Goal: Information Seeking & Learning: Learn about a topic

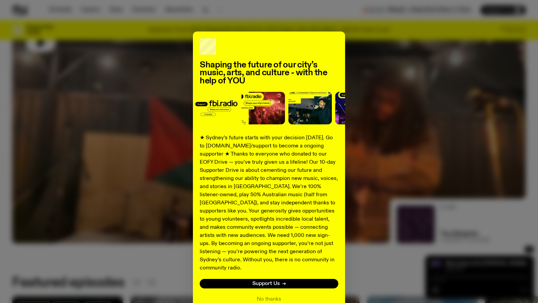
scroll to position [33, 0]
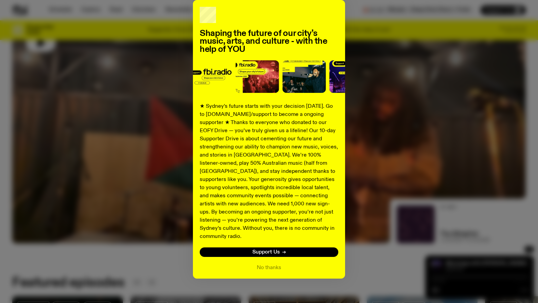
click at [395, 63] on div "Shaping the future of our city’s music, arts, and culture - with the help of YO…" at bounding box center [268, 139] width 513 height 279
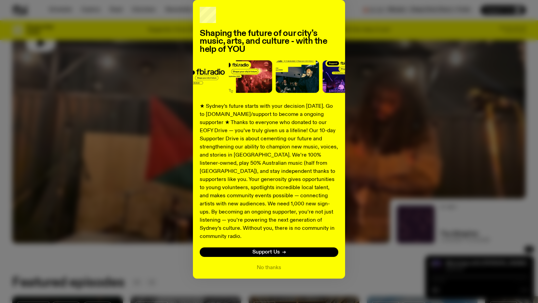
scroll to position [177, 0]
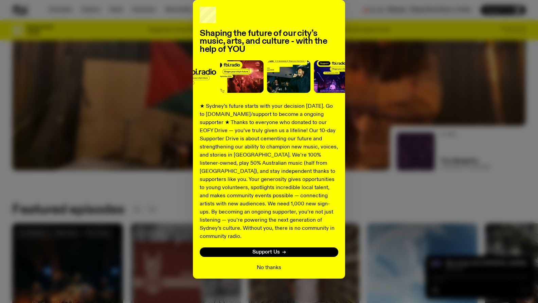
click at [268, 264] on button "No thanks" at bounding box center [269, 268] width 24 height 8
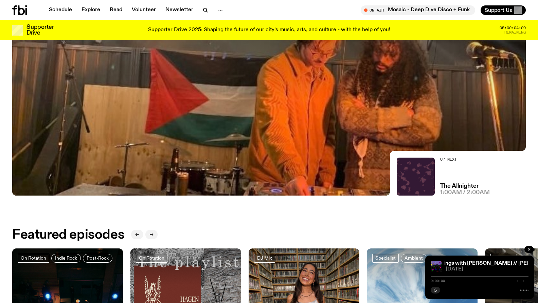
scroll to position [46, 0]
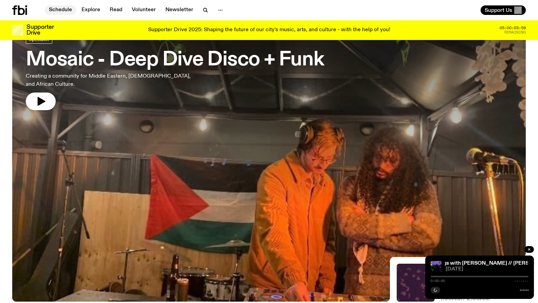
click at [67, 8] on link "Schedule" at bounding box center [60, 10] width 31 height 10
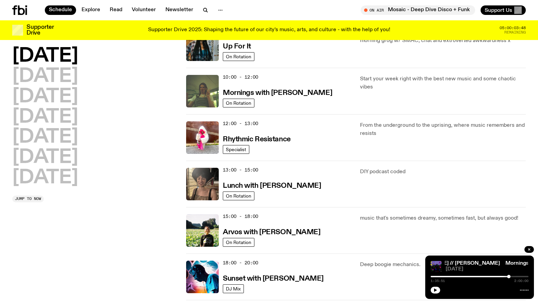
scroll to position [2, 0]
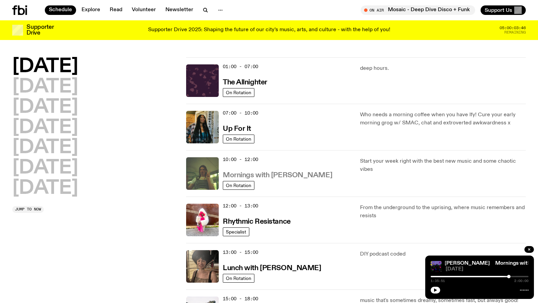
click at [260, 174] on h3 "Mornings with [PERSON_NAME]" at bounding box center [277, 175] width 109 height 7
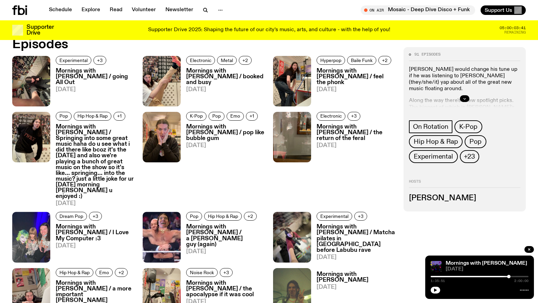
scroll to position [357, 0]
click at [67, 73] on h3 "Mornings with [PERSON_NAME] / going All Out" at bounding box center [95, 77] width 79 height 17
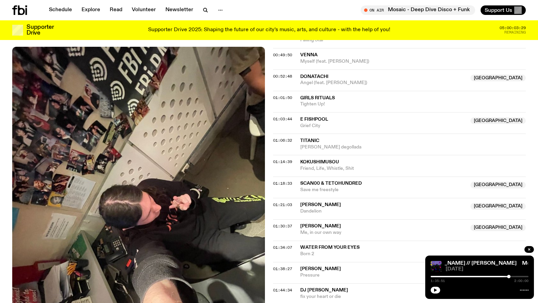
scroll to position [467, 0]
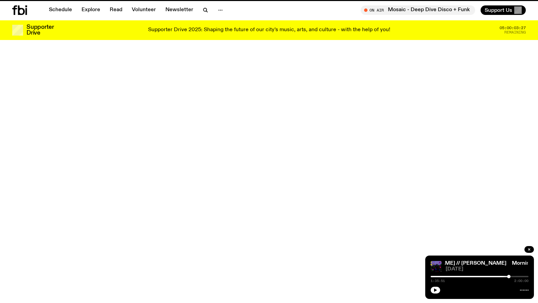
scroll to position [357, 0]
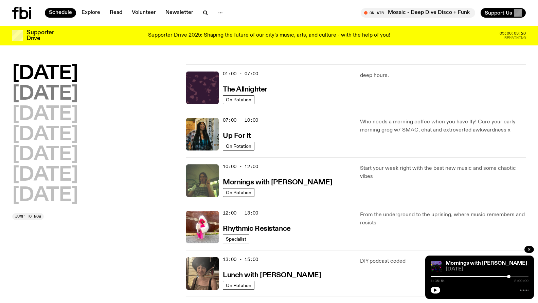
click at [61, 95] on h2 "[DATE]" at bounding box center [45, 94] width 66 height 19
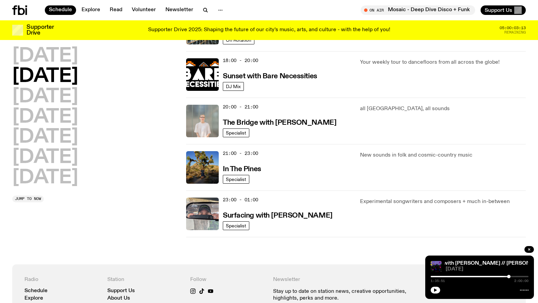
scroll to position [284, 0]
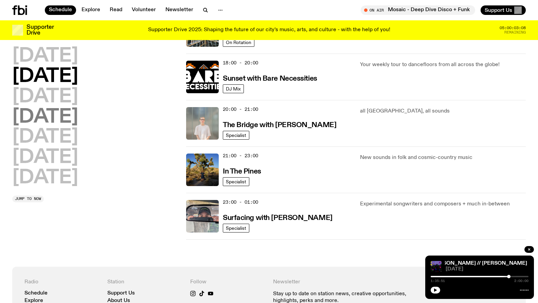
click at [64, 108] on h2 "[DATE]" at bounding box center [45, 117] width 66 height 19
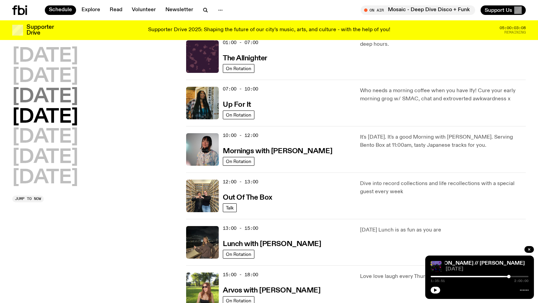
scroll to position [19, 0]
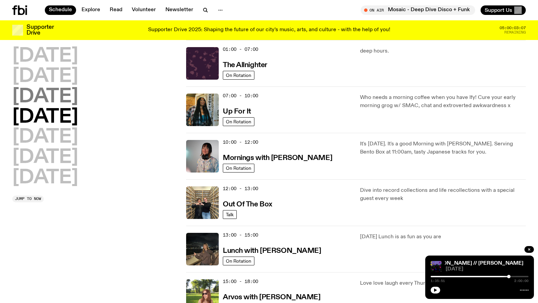
click at [65, 100] on h2 "[DATE]" at bounding box center [45, 97] width 66 height 19
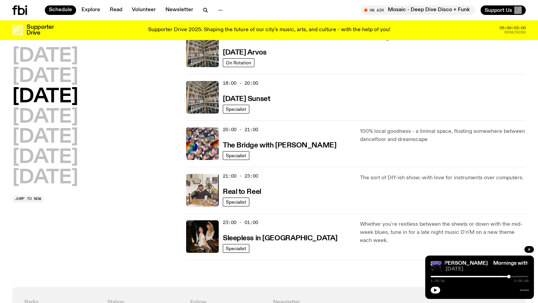
scroll to position [279, 0]
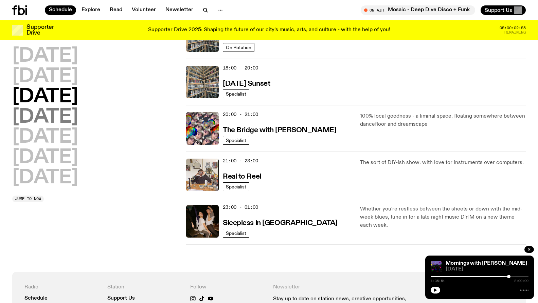
click at [60, 111] on h2 "[DATE]" at bounding box center [45, 117] width 66 height 19
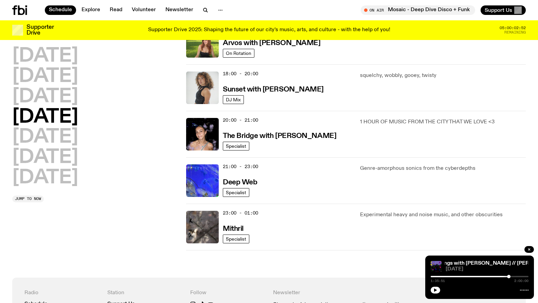
scroll to position [271, 0]
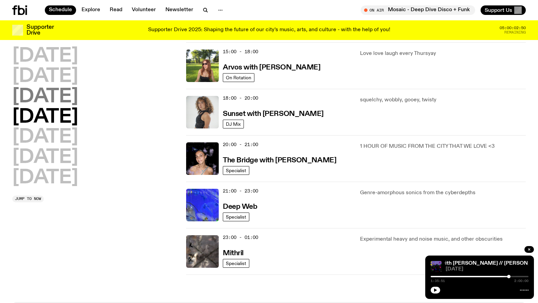
click at [52, 93] on h2 "[DATE]" at bounding box center [45, 97] width 66 height 19
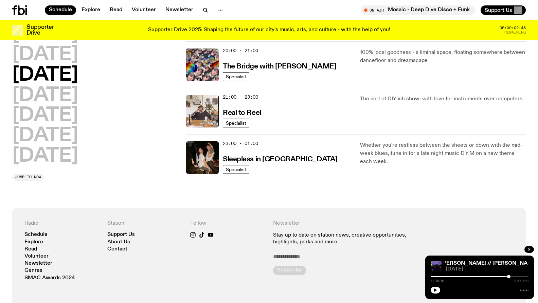
scroll to position [332, 0]
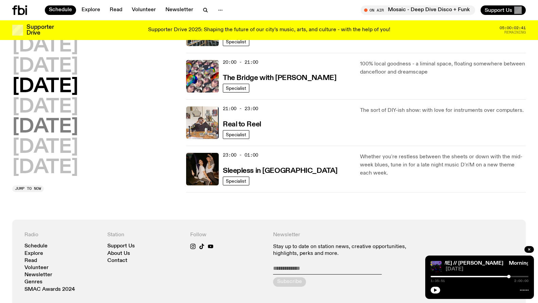
click at [56, 131] on h2 "[DATE]" at bounding box center [45, 127] width 66 height 19
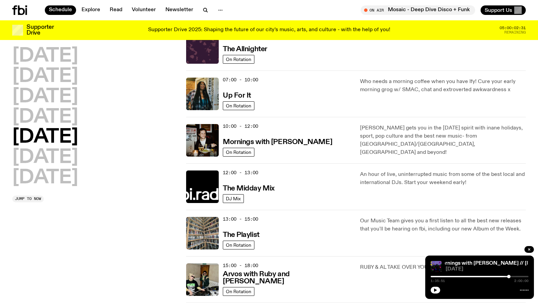
scroll to position [0, 0]
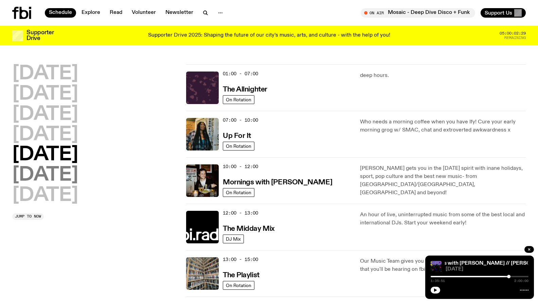
click at [64, 177] on h2 "[DATE]" at bounding box center [45, 175] width 66 height 19
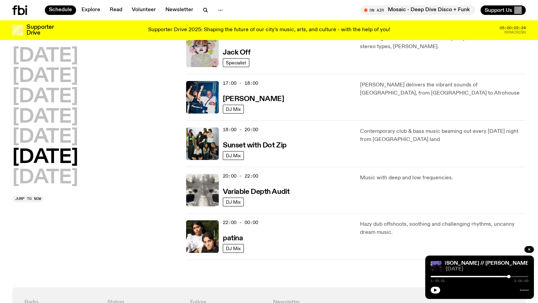
scroll to position [358, 0]
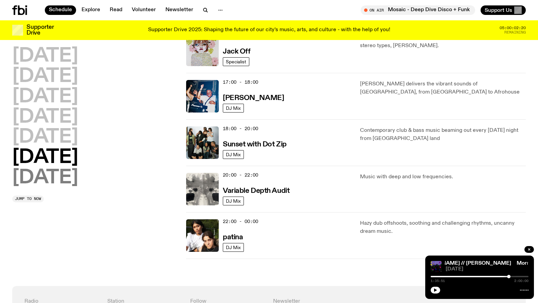
click at [32, 183] on h2 "[DATE]" at bounding box center [45, 178] width 66 height 19
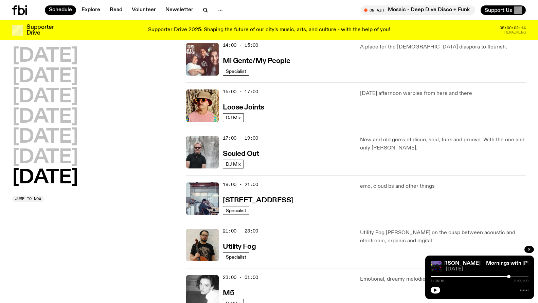
scroll to position [416, 0]
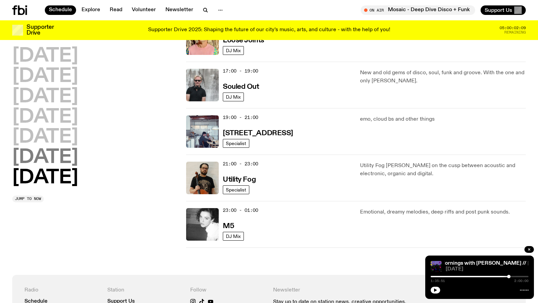
click at [48, 164] on h2 "[DATE]" at bounding box center [45, 157] width 66 height 19
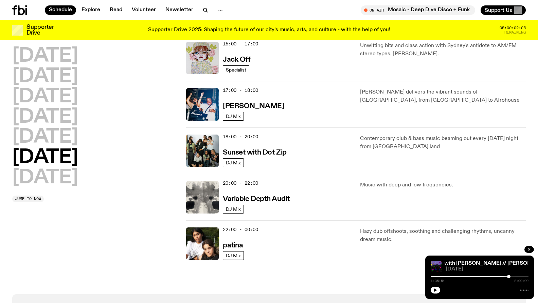
scroll to position [348, 0]
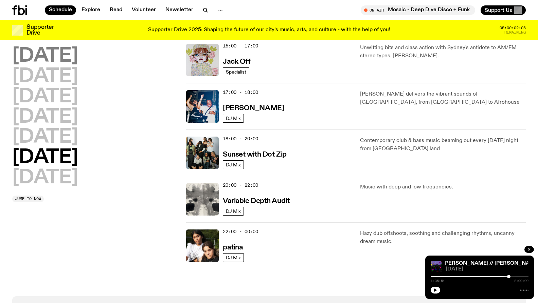
click at [65, 58] on h2 "[DATE]" at bounding box center [45, 56] width 66 height 19
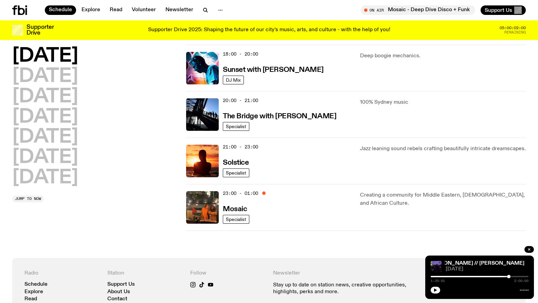
scroll to position [292, 0]
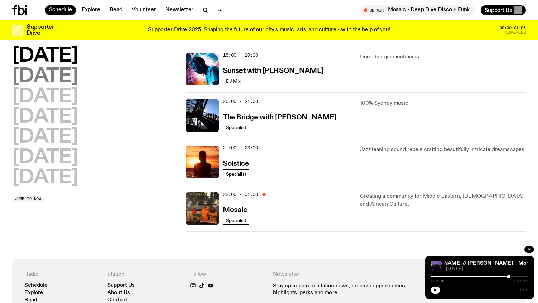
click at [56, 72] on h2 "[DATE]" at bounding box center [45, 76] width 66 height 19
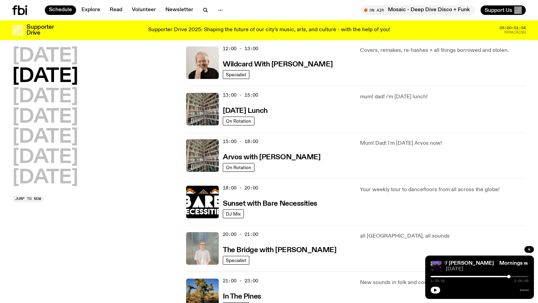
scroll to position [125, 0]
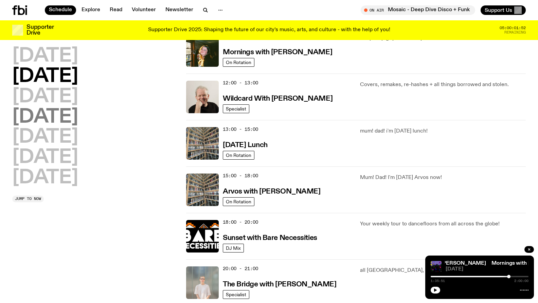
click at [50, 108] on h2 "[DATE]" at bounding box center [45, 117] width 66 height 19
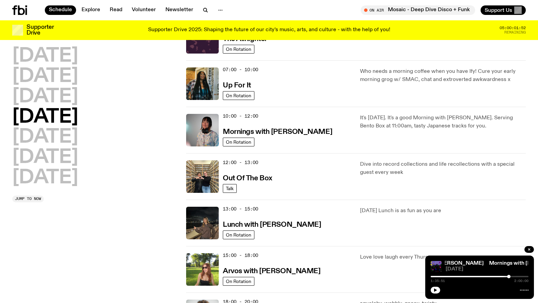
scroll to position [19, 0]
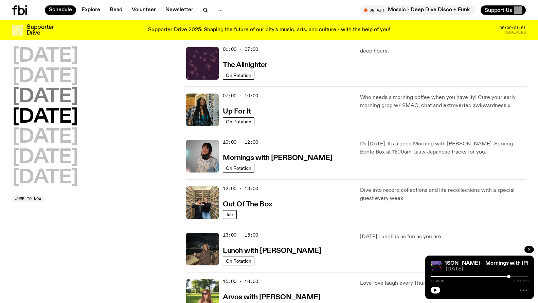
click at [50, 101] on h2 "[DATE]" at bounding box center [45, 97] width 66 height 19
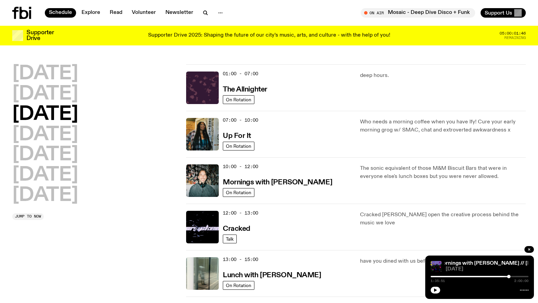
scroll to position [3, 0]
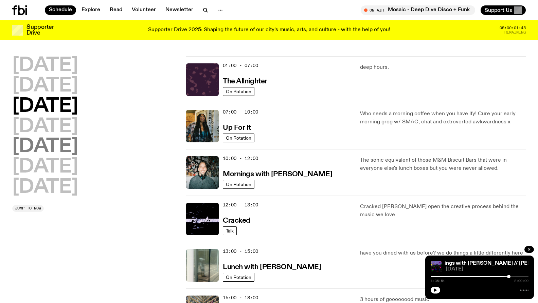
click at [53, 137] on h2 "[DATE]" at bounding box center [45, 146] width 66 height 19
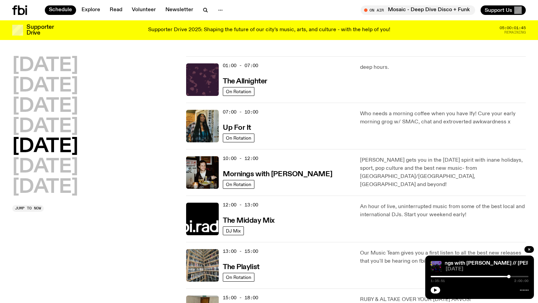
scroll to position [19, 0]
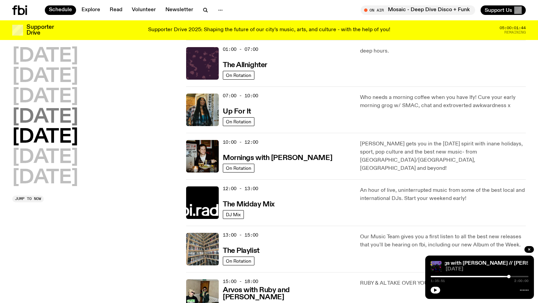
click at [51, 114] on h2 "[DATE]" at bounding box center [45, 117] width 66 height 19
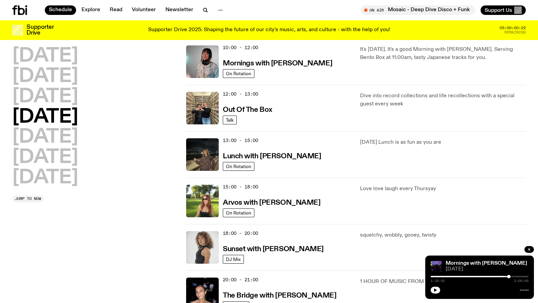
scroll to position [114, 0]
click at [257, 252] on h3 "Sunset with [PERSON_NAME]" at bounding box center [273, 249] width 101 height 7
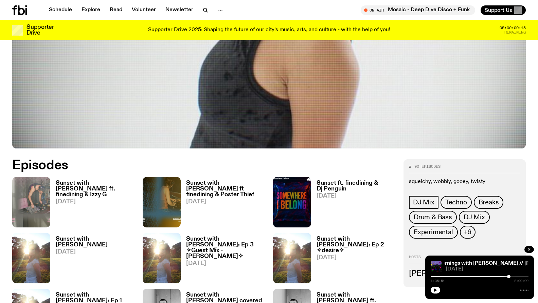
scroll to position [303, 0]
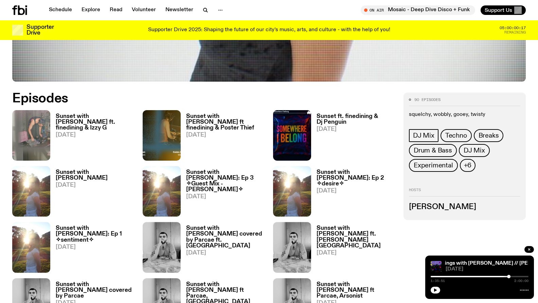
click at [85, 121] on h3 "Sunset with [PERSON_NAME] ft. finedining & Izzy G" at bounding box center [95, 122] width 79 height 17
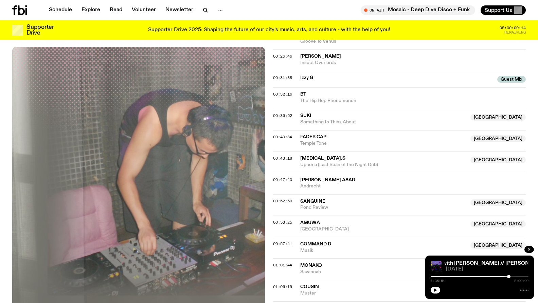
scroll to position [340, 0]
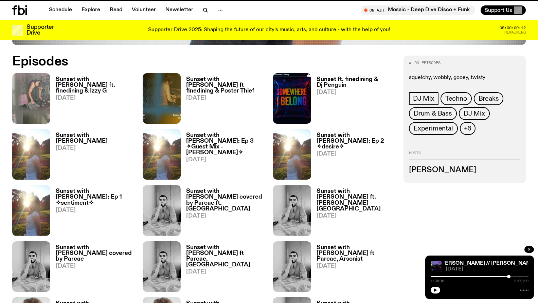
scroll to position [303, 0]
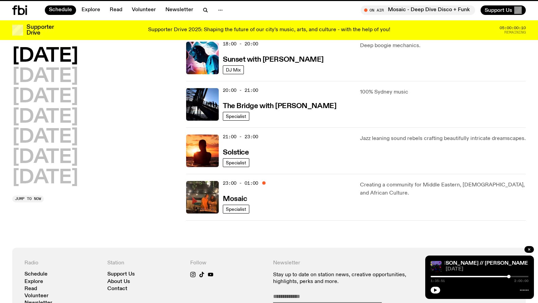
scroll to position [114, 0]
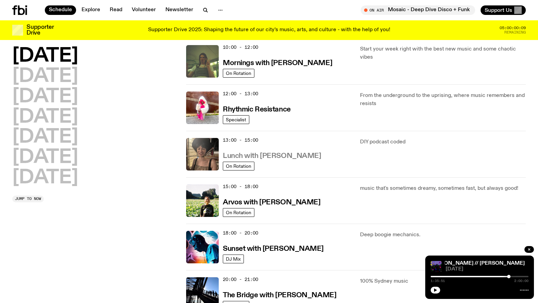
click at [261, 160] on h3 "Lunch with [PERSON_NAME]" at bounding box center [272, 156] width 98 height 7
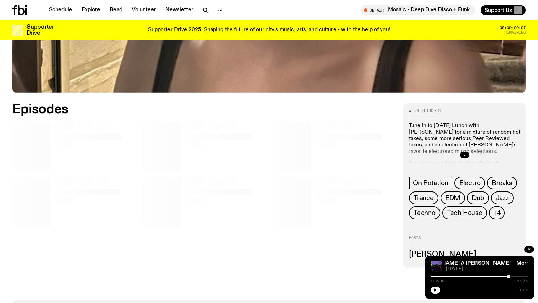
scroll to position [349, 0]
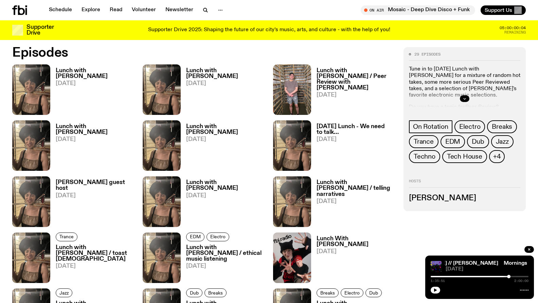
click at [82, 72] on h3 "Lunch with [PERSON_NAME]" at bounding box center [95, 74] width 79 height 12
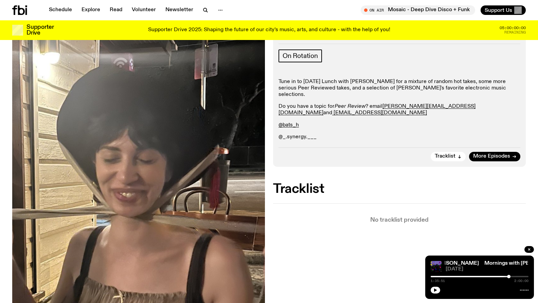
scroll to position [155, 0]
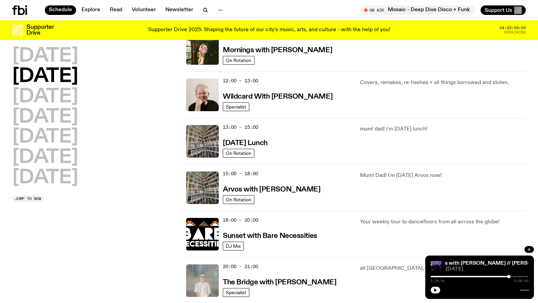
scroll to position [184, 0]
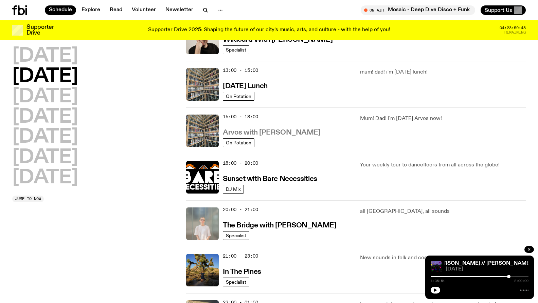
click at [292, 133] on h3 "Arvos with [PERSON_NAME]" at bounding box center [271, 132] width 97 height 7
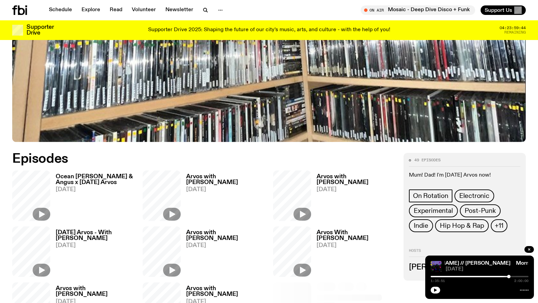
scroll to position [296, 0]
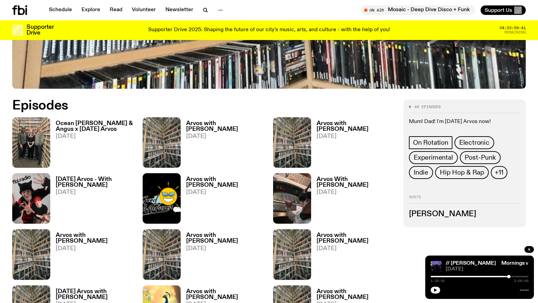
click at [102, 127] on h3 "Ocean [PERSON_NAME] & Angus x [DATE] Arvos" at bounding box center [95, 127] width 79 height 12
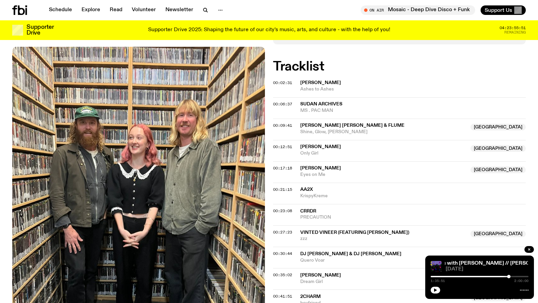
scroll to position [95, 0]
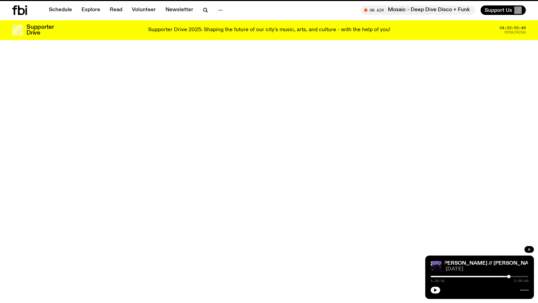
scroll to position [296, 0]
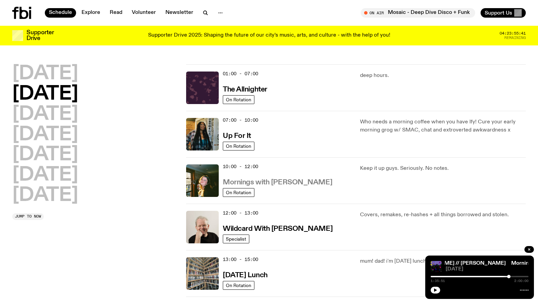
click at [286, 181] on h3 "Mornings with [PERSON_NAME]" at bounding box center [277, 182] width 109 height 7
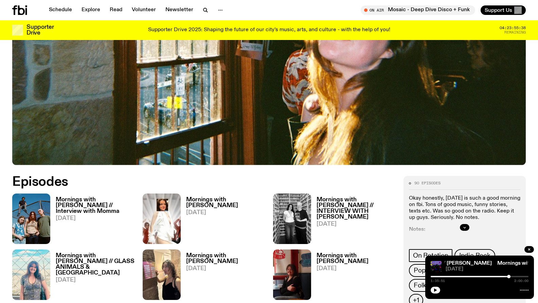
scroll to position [221, 0]
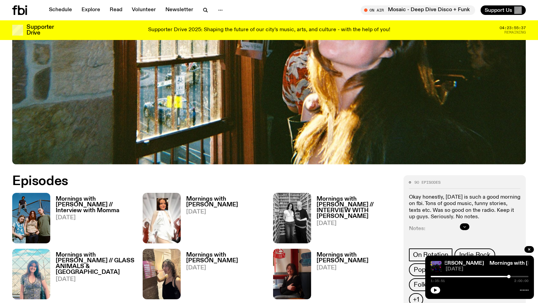
click at [462, 226] on button "button" at bounding box center [465, 227] width 10 height 7
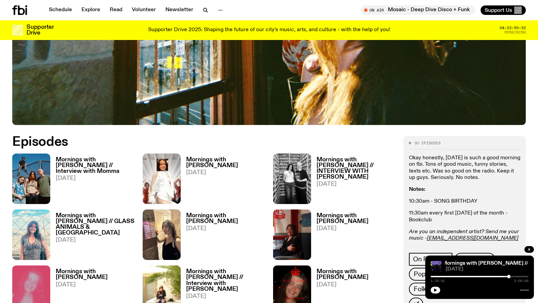
scroll to position [318, 0]
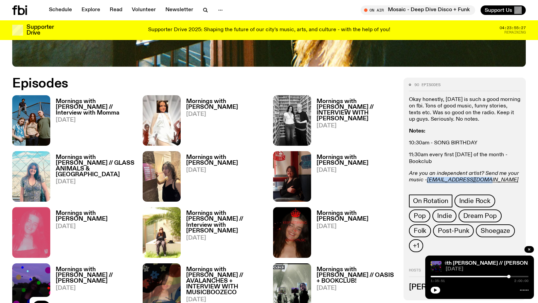
click at [86, 105] on h3 "Mornings with [PERSON_NAME] // Interview with Momma" at bounding box center [95, 107] width 79 height 17
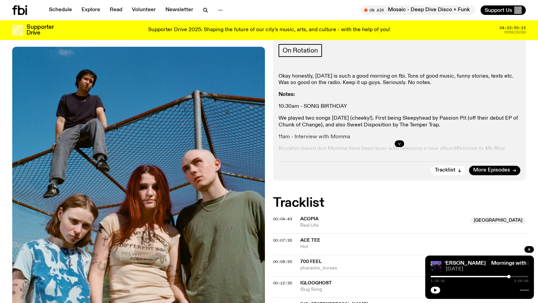
scroll to position [97, 0]
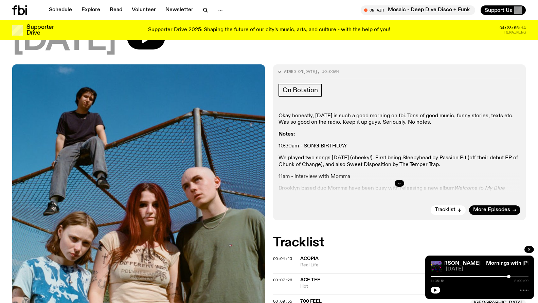
click at [396, 182] on button "button" at bounding box center [399, 183] width 10 height 7
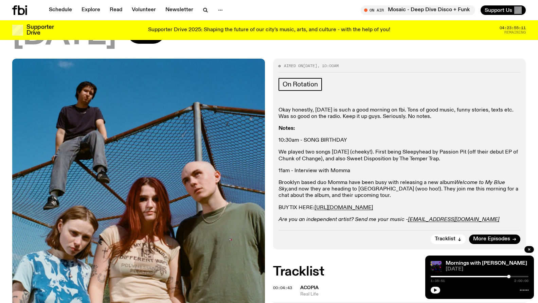
scroll to position [84, 0]
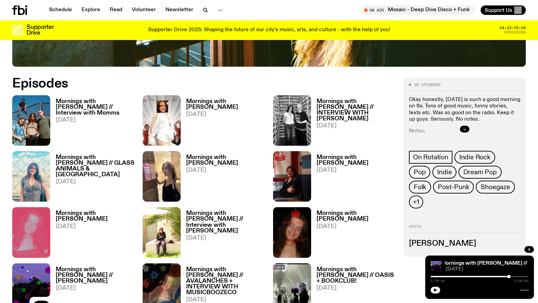
scroll to position [318, 0]
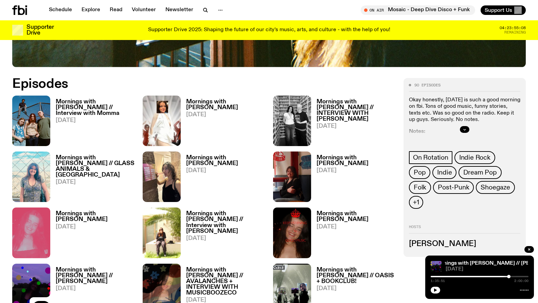
click at [216, 99] on h3 "Mornings with [PERSON_NAME]" at bounding box center [225, 105] width 79 height 12
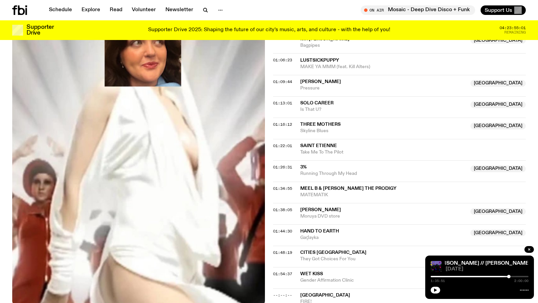
scroll to position [602, 0]
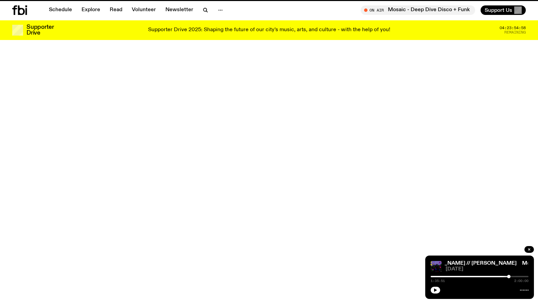
scroll to position [318, 0]
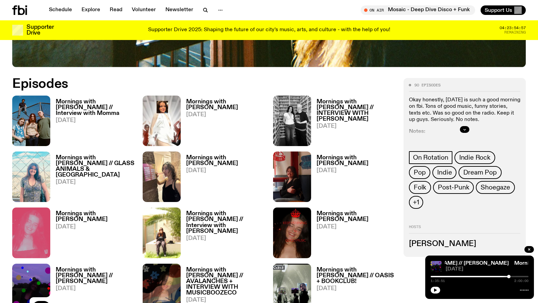
click at [333, 111] on h3 "Mornings with [PERSON_NAME] // INTERVIEW WITH [PERSON_NAME]" at bounding box center [355, 110] width 79 height 23
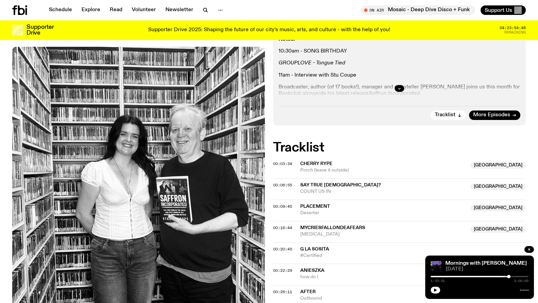
scroll to position [217, 0]
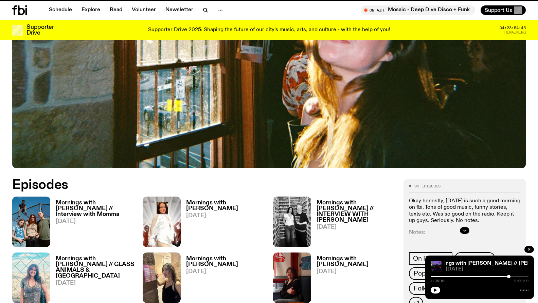
scroll to position [318, 0]
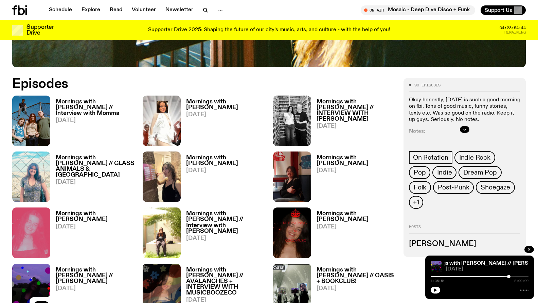
click at [86, 165] on h3 "Mornings with [PERSON_NAME] // GLASS ANIMALS & [GEOGRAPHIC_DATA]" at bounding box center [95, 166] width 79 height 23
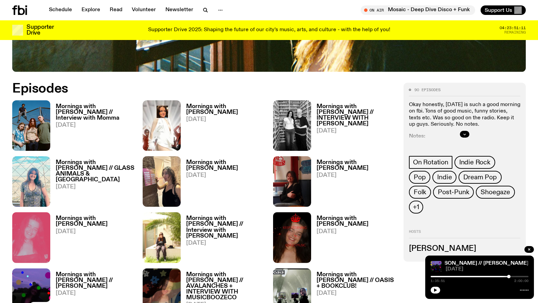
scroll to position [244, 0]
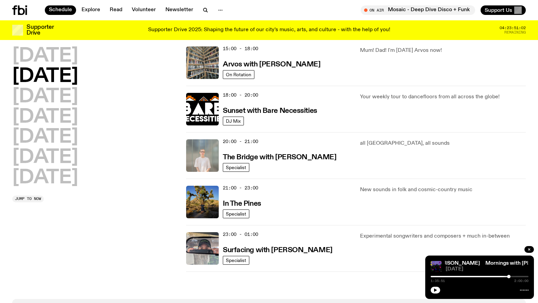
scroll to position [276, 0]
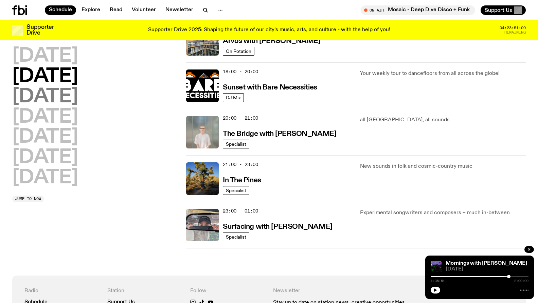
click at [78, 100] on h2 "[DATE]" at bounding box center [45, 97] width 66 height 19
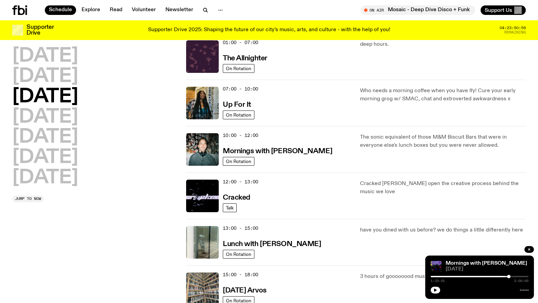
scroll to position [77, 0]
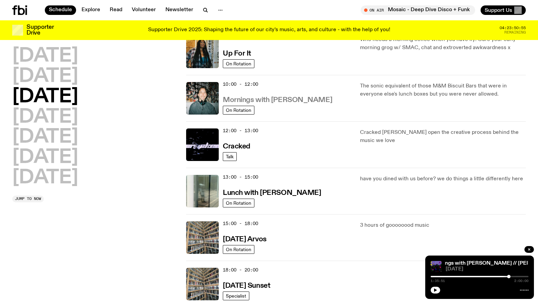
click at [278, 104] on h3 "Mornings with [PERSON_NAME]" at bounding box center [277, 100] width 109 height 7
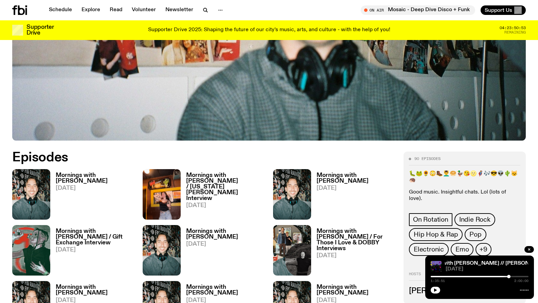
scroll to position [245, 0]
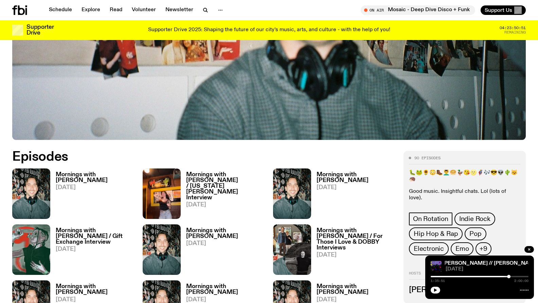
click at [74, 173] on h3 "Mornings with [PERSON_NAME]" at bounding box center [95, 178] width 79 height 12
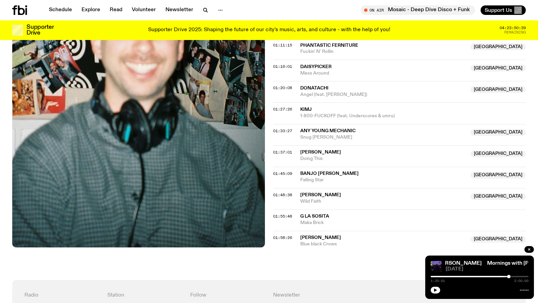
scroll to position [502, 0]
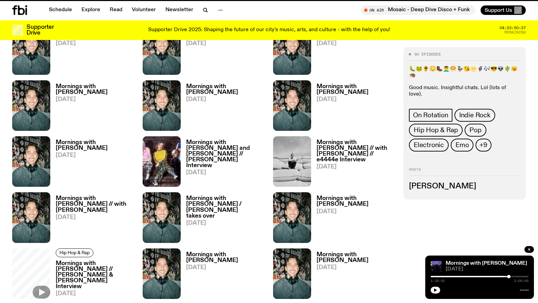
scroll to position [245, 0]
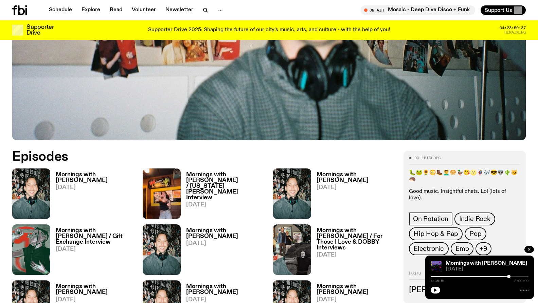
click at [227, 172] on h3 "Mornings with [PERSON_NAME] / [US_STATE][PERSON_NAME] Interview" at bounding box center [225, 186] width 79 height 29
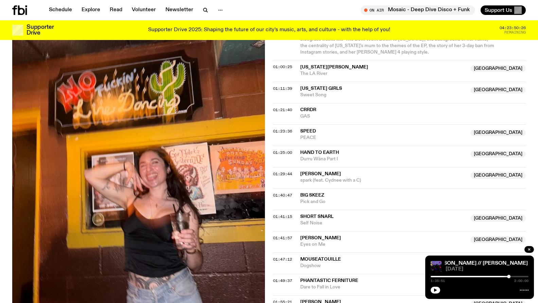
scroll to position [579, 0]
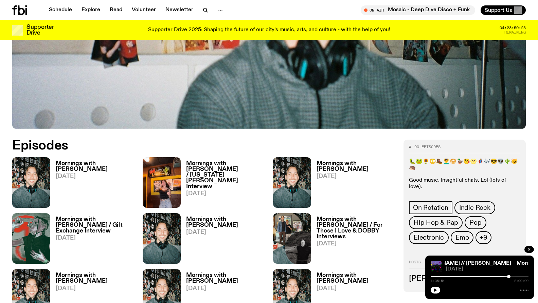
scroll to position [256, 0]
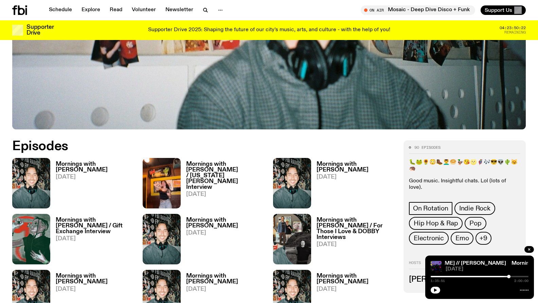
click at [352, 164] on h3 "Mornings with [PERSON_NAME]" at bounding box center [355, 168] width 79 height 12
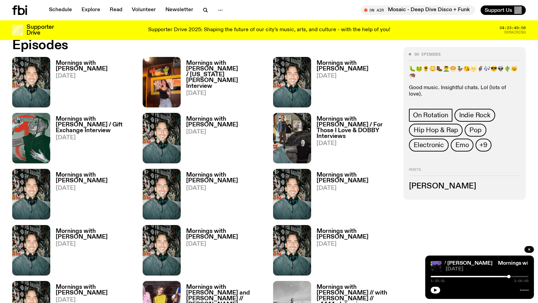
scroll to position [542, 0]
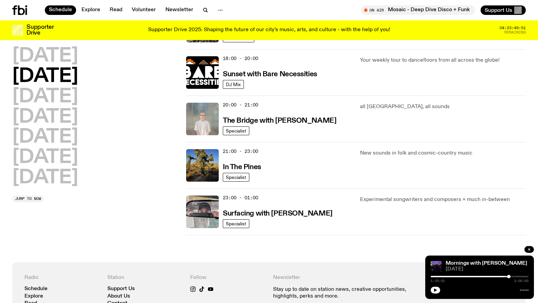
scroll to position [336, 0]
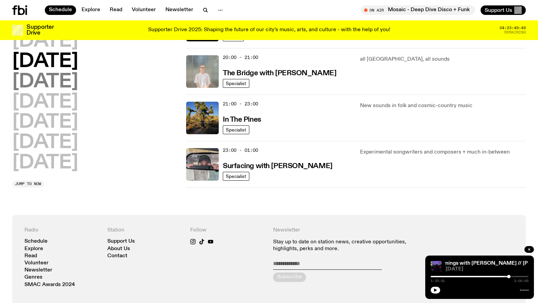
click at [57, 84] on h2 "[DATE]" at bounding box center [45, 82] width 66 height 19
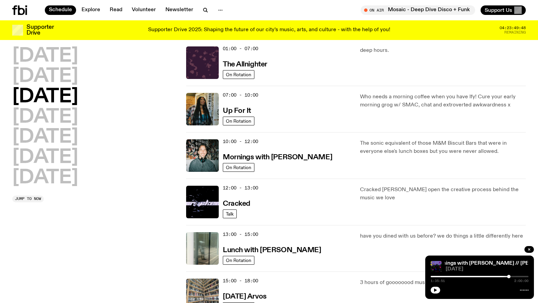
scroll to position [19, 0]
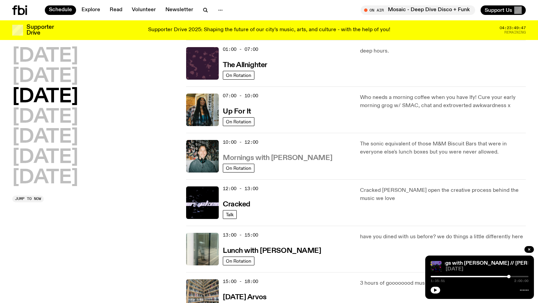
click at [266, 159] on h3 "Mornings with [PERSON_NAME]" at bounding box center [277, 158] width 109 height 7
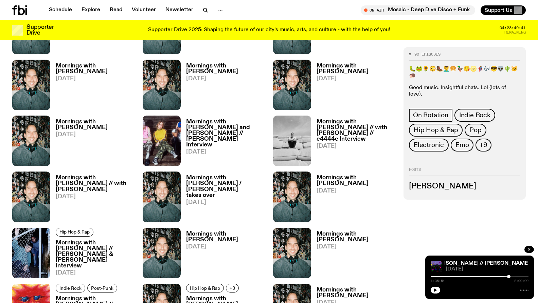
scroll to position [237, 0]
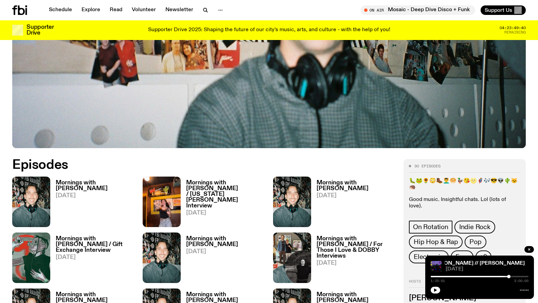
click at [124, 183] on h3 "Mornings with [PERSON_NAME]" at bounding box center [95, 186] width 79 height 12
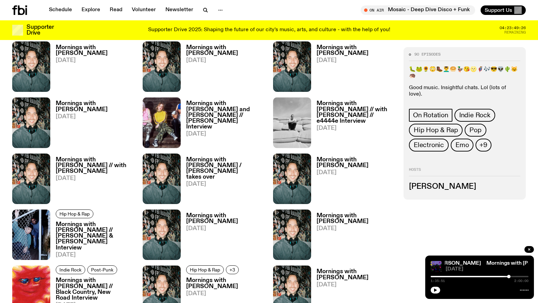
scroll to position [537, 0]
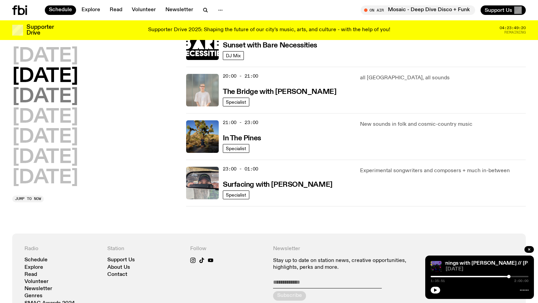
click at [53, 98] on h2 "[DATE]" at bounding box center [45, 97] width 66 height 19
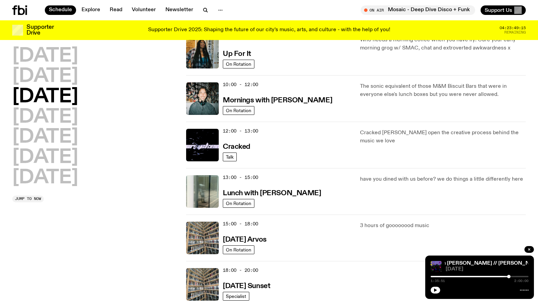
scroll to position [80, 0]
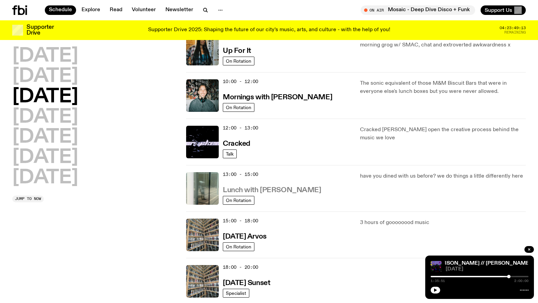
click at [271, 189] on h3 "Lunch with [PERSON_NAME]" at bounding box center [272, 190] width 98 height 7
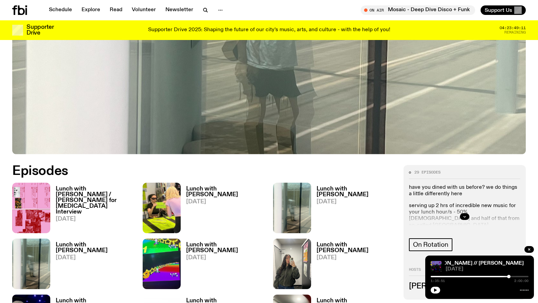
scroll to position [285, 0]
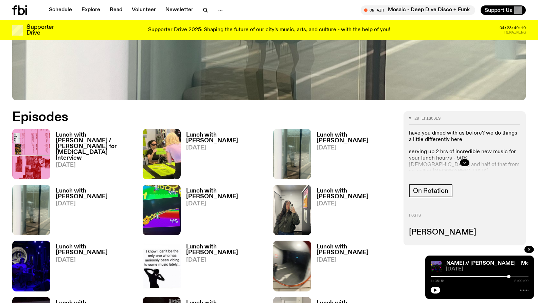
click at [466, 165] on button "button" at bounding box center [465, 163] width 10 height 7
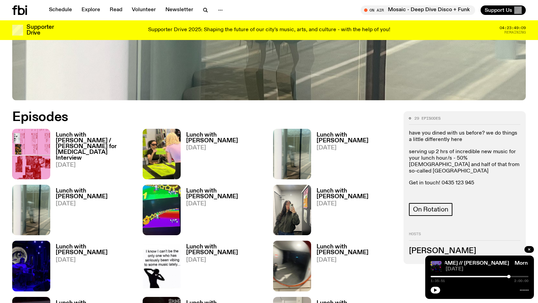
scroll to position [294, 0]
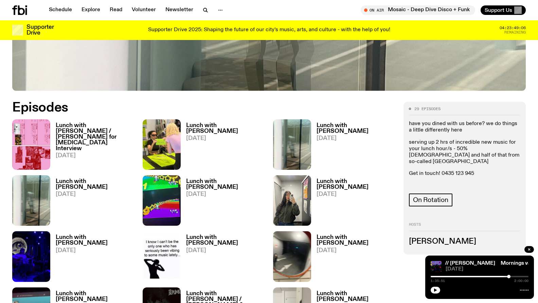
click at [84, 132] on h3 "Lunch with [PERSON_NAME] / [PERSON_NAME] for [MEDICAL_DATA] Interview" at bounding box center [95, 137] width 79 height 29
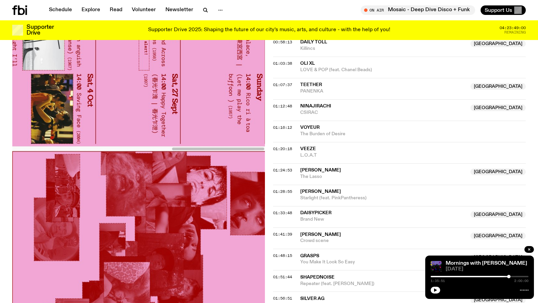
scroll to position [578, 0]
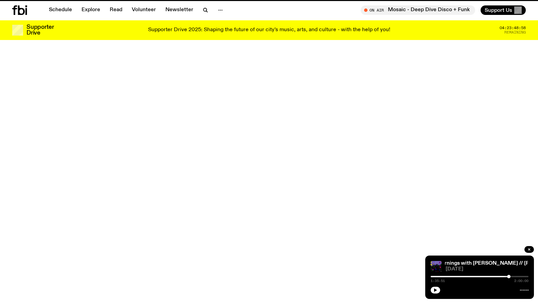
scroll to position [294, 0]
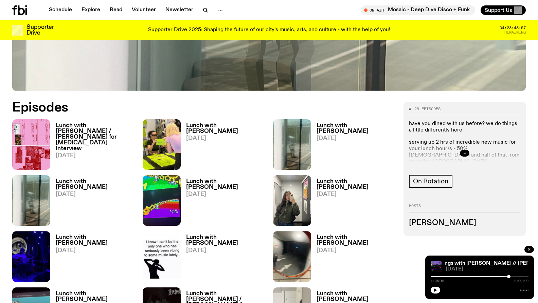
click at [203, 127] on h3 "Lunch with [PERSON_NAME]" at bounding box center [225, 129] width 79 height 12
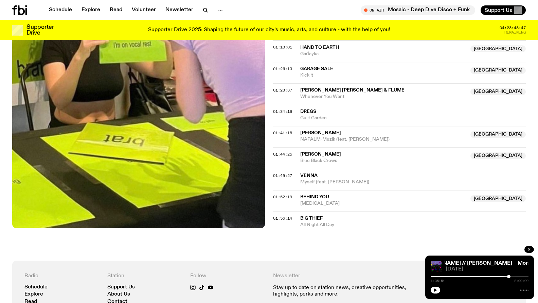
scroll to position [684, 0]
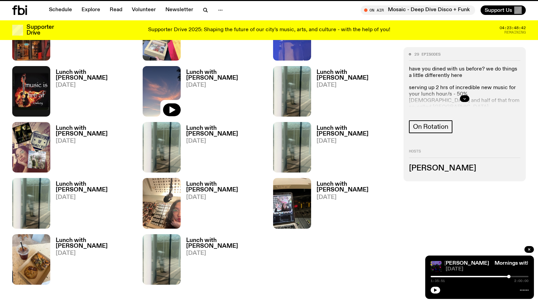
scroll to position [294, 0]
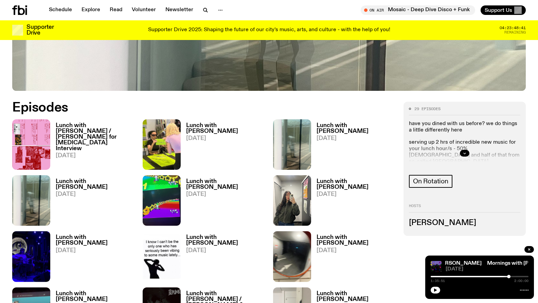
click at [458, 153] on div at bounding box center [464, 154] width 111 height 22
click at [458, 157] on div at bounding box center [464, 154] width 111 height 22
click at [462, 156] on button "button" at bounding box center [465, 153] width 10 height 7
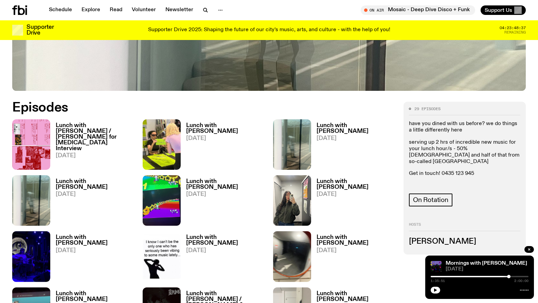
copy link "[PERSON_NAME][EMAIL_ADDRESS][DOMAIN_NAME]"
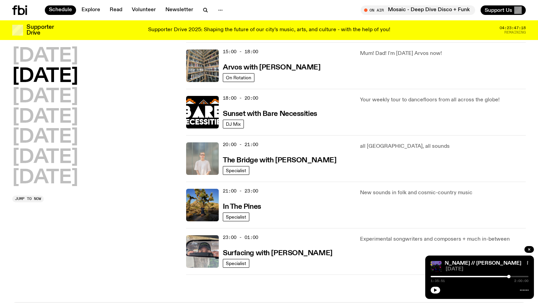
scroll to position [262, 0]
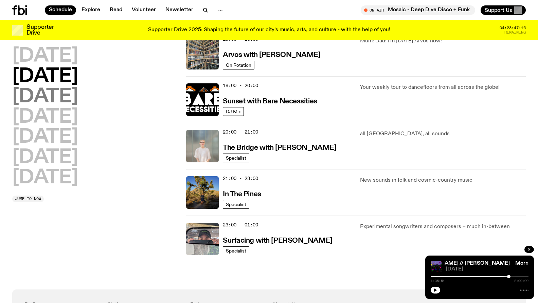
click at [43, 98] on h2 "[DATE]" at bounding box center [45, 97] width 66 height 19
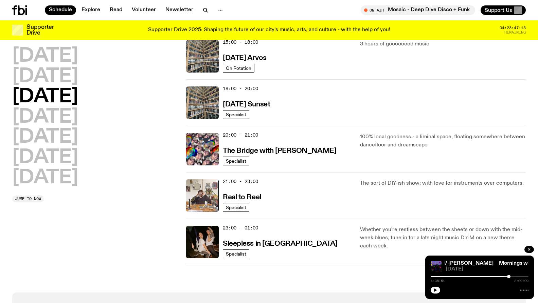
scroll to position [238, 0]
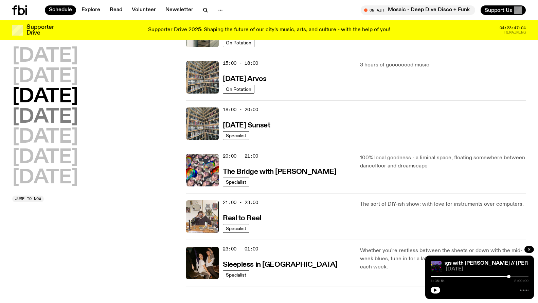
click at [78, 119] on h2 "[DATE]" at bounding box center [45, 117] width 66 height 19
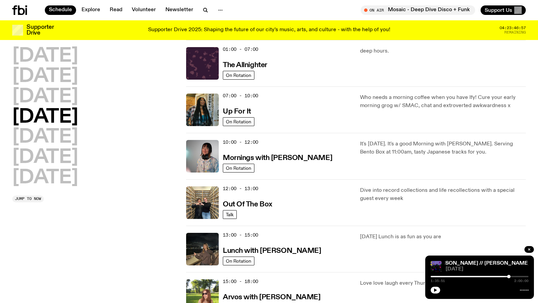
scroll to position [131, 0]
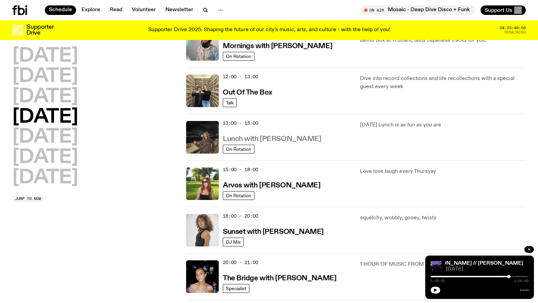
click at [284, 139] on h3 "Lunch with [PERSON_NAME]" at bounding box center [272, 139] width 98 height 7
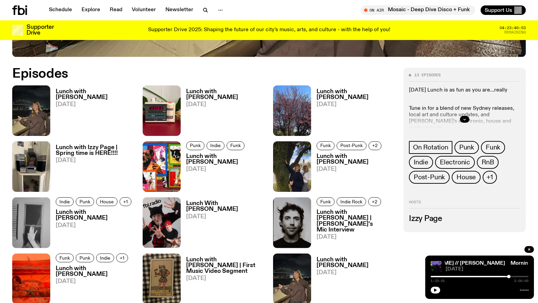
scroll to position [329, 0]
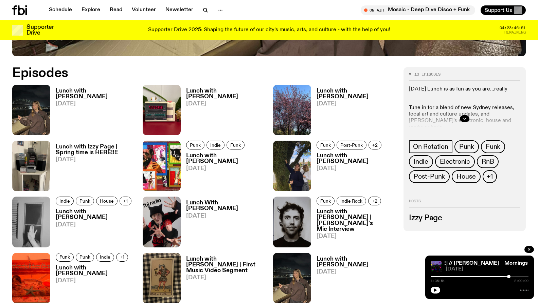
click at [88, 88] on h3 "Lunch with [PERSON_NAME]" at bounding box center [95, 94] width 79 height 12
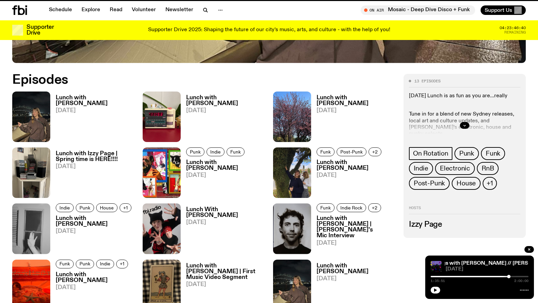
scroll to position [324, 0]
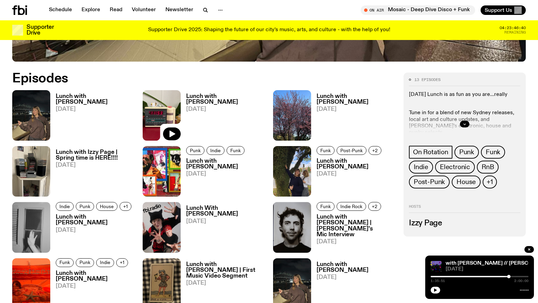
click at [158, 132] on img at bounding box center [162, 115] width 38 height 51
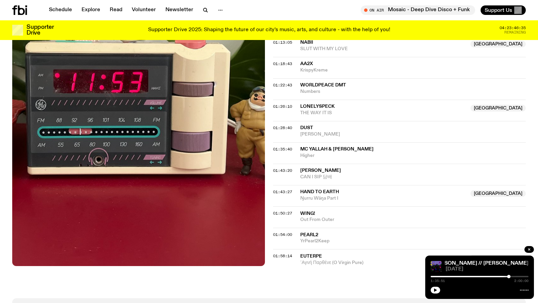
scroll to position [609, 0]
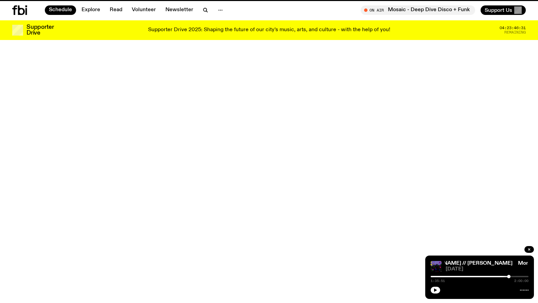
scroll to position [131, 0]
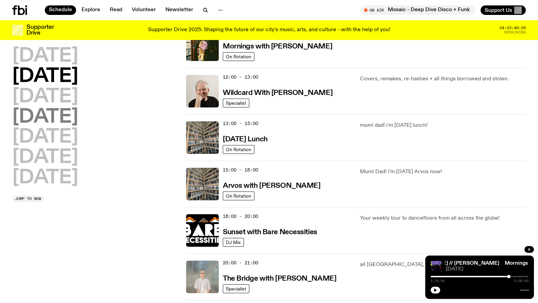
click at [78, 112] on h2 "[DATE]" at bounding box center [45, 117] width 66 height 19
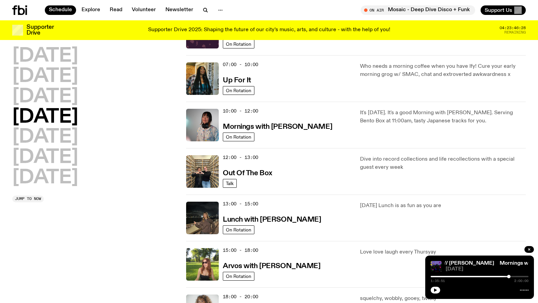
scroll to position [79, 0]
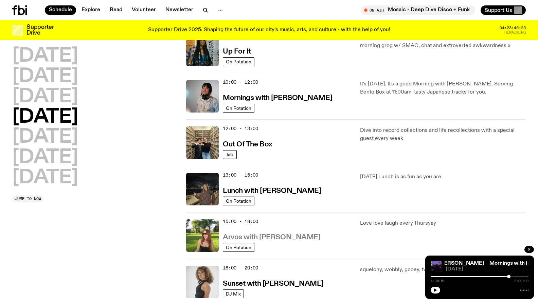
click at [253, 239] on h3 "Arvos with [PERSON_NAME]" at bounding box center [271, 237] width 97 height 7
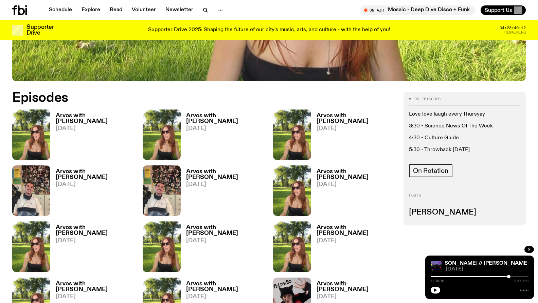
scroll to position [303, 0]
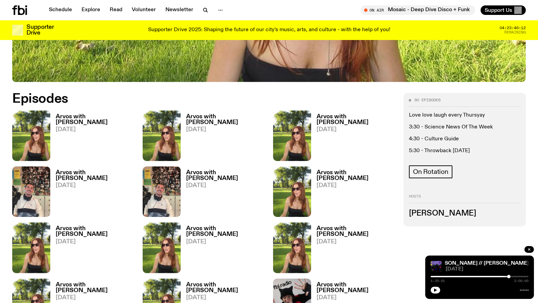
click at [112, 117] on h3 "Arvos with [PERSON_NAME]" at bounding box center [95, 120] width 79 height 12
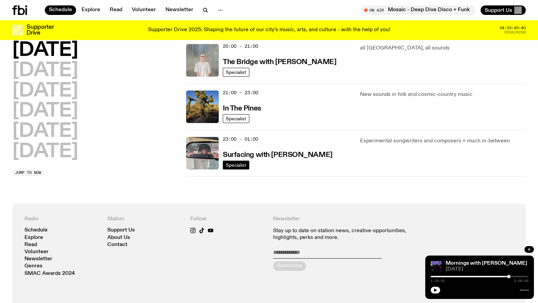
scroll to position [323, 0]
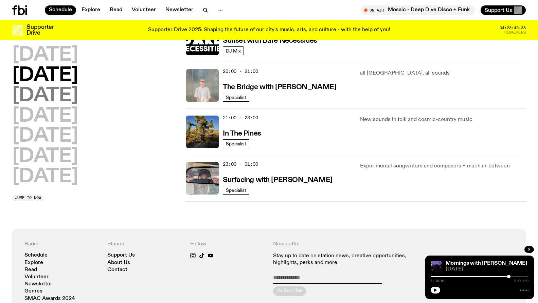
click at [42, 99] on h2 "[DATE]" at bounding box center [45, 96] width 66 height 19
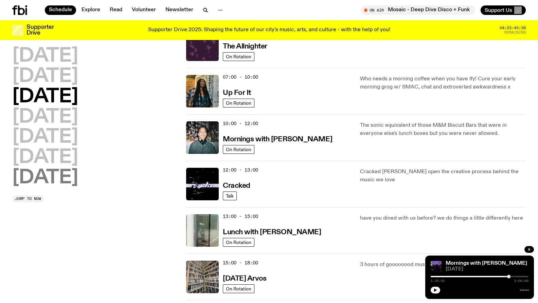
scroll to position [19, 0]
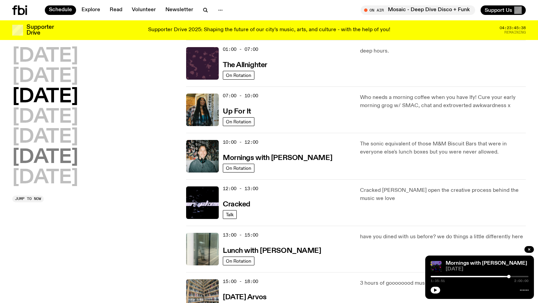
click at [40, 155] on h2 "[DATE]" at bounding box center [45, 157] width 66 height 19
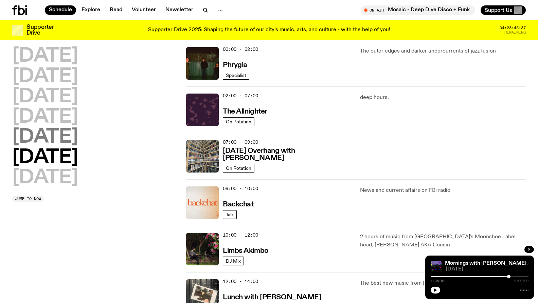
click at [43, 142] on h2 "[DATE]" at bounding box center [45, 137] width 66 height 19
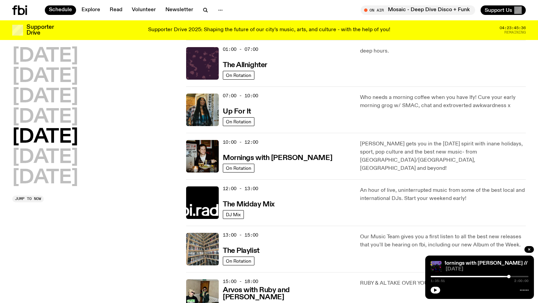
scroll to position [138, 0]
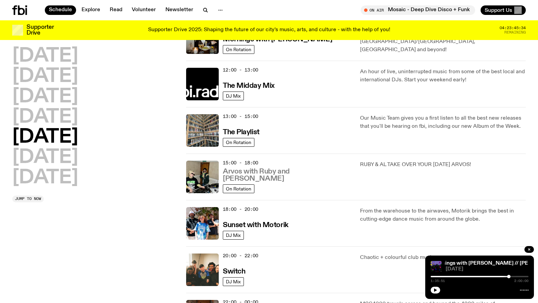
click at [276, 180] on h3 "Arvos with Ruby and [PERSON_NAME]" at bounding box center [287, 175] width 129 height 14
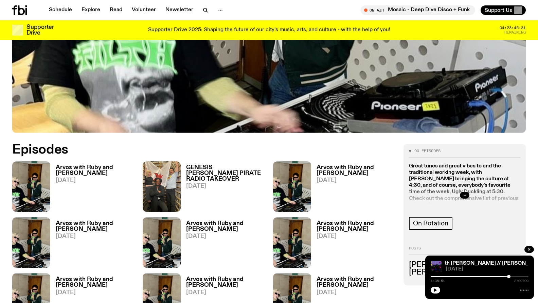
scroll to position [237, 0]
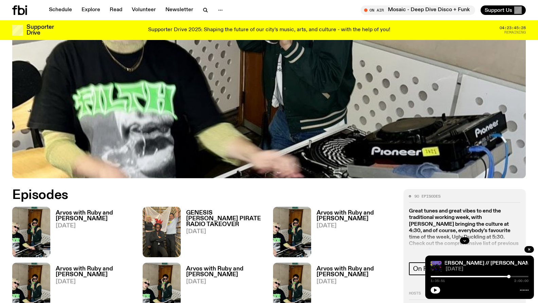
click at [110, 210] on h3 "Arvos with Ruby and [PERSON_NAME]" at bounding box center [95, 216] width 79 height 12
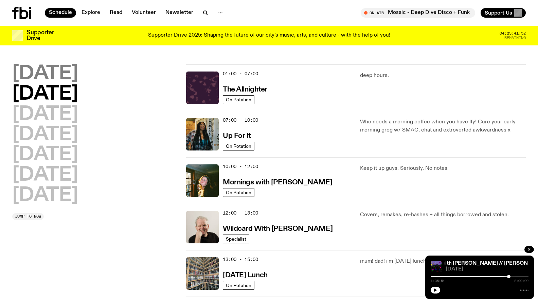
click at [40, 75] on h2 "[DATE]" at bounding box center [45, 74] width 66 height 19
